Goal: Browse casually

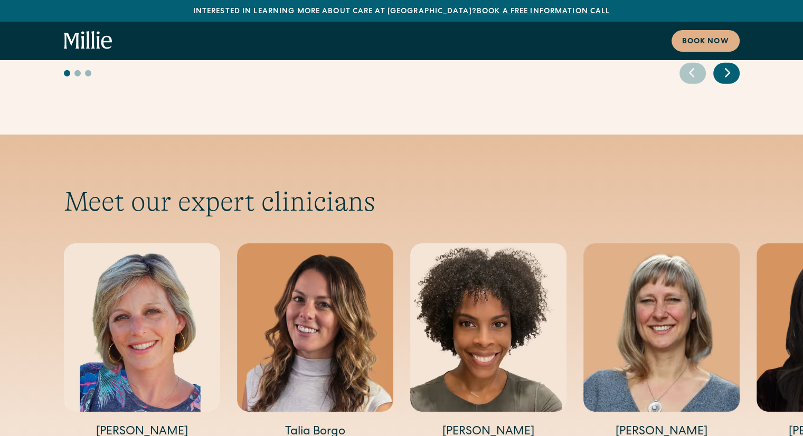
scroll to position [3390, 0]
